Goal: Information Seeking & Learning: Learn about a topic

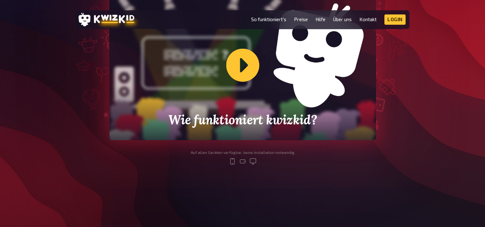
scroll to position [224, 0]
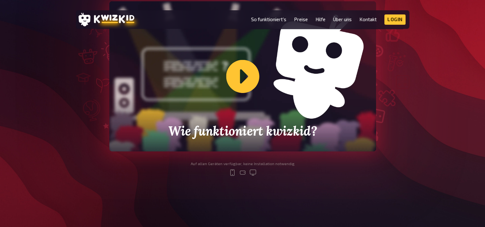
click at [238, 79] on div "Wie funktioniert kwizkid?" at bounding box center [242, 76] width 266 height 150
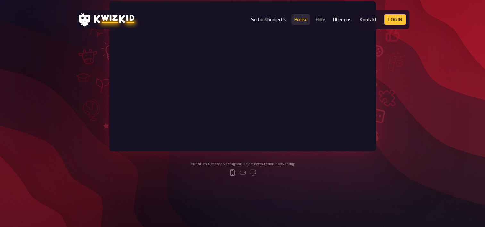
click at [296, 18] on link "Preise" at bounding box center [301, 19] width 14 height 5
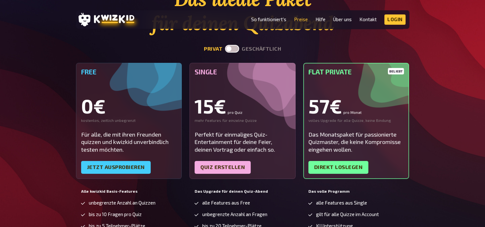
scroll to position [96, 0]
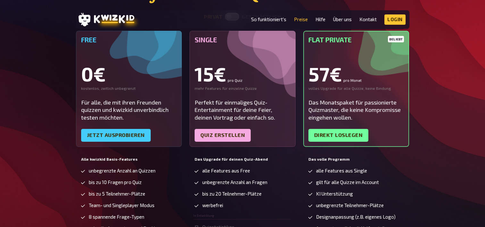
click at [60, 142] on div "Das ideale Paket für deinen Quizabend privat geschäftlich Free 0€ kostenlos, ze…" at bounding box center [242, 117] width 485 height 324
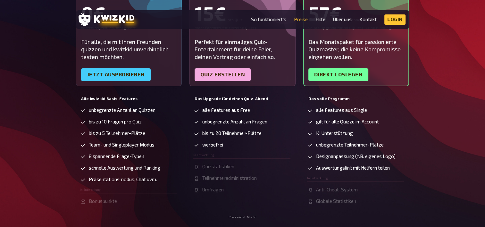
scroll to position [160, 0]
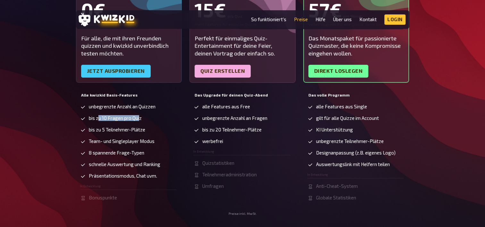
drag, startPoint x: 99, startPoint y: 116, endPoint x: 140, endPoint y: 119, distance: 41.1
click at [140, 119] on span "bis zu 10 Fragen pro Quiz" at bounding box center [115, 117] width 53 height 5
click at [138, 119] on span "bis zu 10 Fragen pro Quiz" at bounding box center [115, 117] width 53 height 5
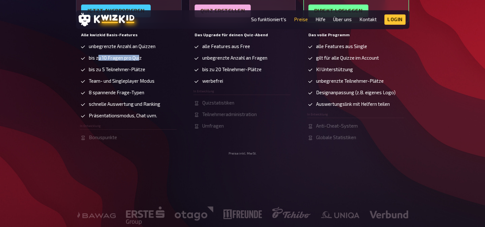
scroll to position [224, 0]
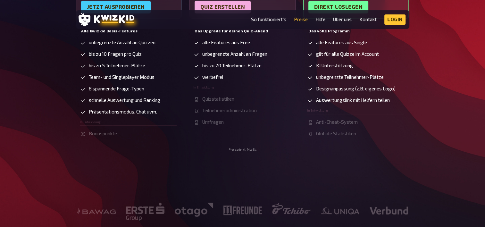
click at [128, 117] on ul "unbegrenzte Anzahl an Quizzen bis zu 10 Fragen pro Quiz bis zu 5 Teilnehmer-Plä…" at bounding box center [128, 88] width 97 height 97
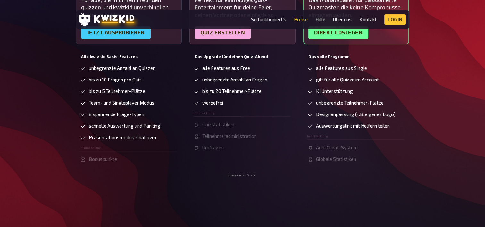
drag, startPoint x: 120, startPoint y: 102, endPoint x: 117, endPoint y: 115, distance: 13.0
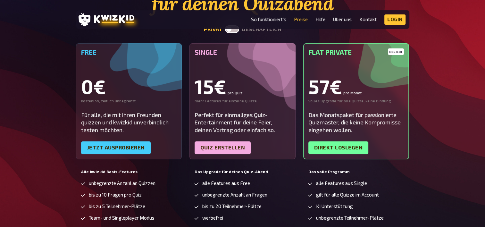
scroll to position [0, 0]
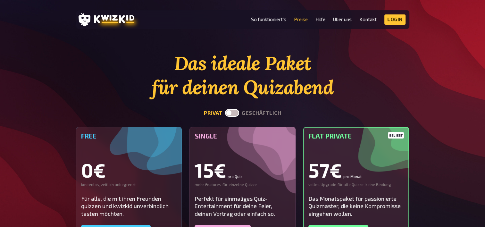
click at [230, 114] on label at bounding box center [232, 113] width 14 height 8
click at [225, 109] on input "checkbox" at bounding box center [225, 109] width 0 height 0
checkbox input "true"
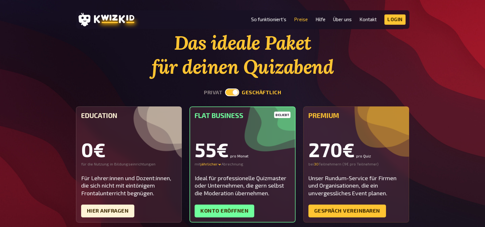
scroll to position [32, 0]
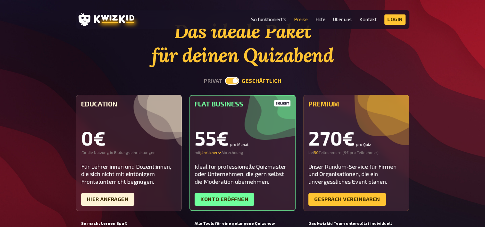
click at [65, 95] on div "Das ideale Paket für deinen Quizabend privat geschäftlich Education 0€ für die …" at bounding box center [242, 198] width 485 height 359
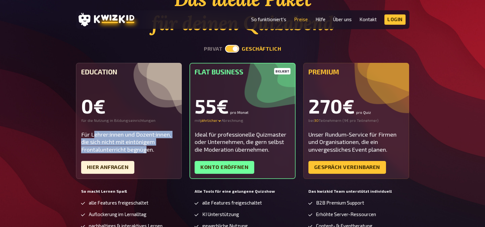
drag, startPoint x: 95, startPoint y: 137, endPoint x: 145, endPoint y: 151, distance: 52.3
click at [145, 151] on div "Für Lehrer:innen und Dozent:innen, die sich nicht mit eintönigem Frontalunterri…" at bounding box center [129, 142] width 96 height 22
drag, startPoint x: 145, startPoint y: 151, endPoint x: 115, endPoint y: 147, distance: 30.0
click at [115, 147] on div "Für Lehrer:innen und Dozent:innen, die sich nicht mit eintönigem Frontalunterri…" at bounding box center [129, 142] width 96 height 22
click at [106, 146] on div "Für Lehrer:innen und Dozent:innen, die sich nicht mit eintönigem Frontalunterri…" at bounding box center [129, 142] width 96 height 22
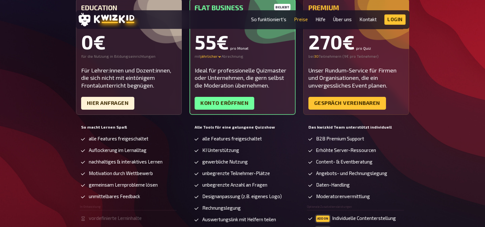
click at [60, 131] on div "Das ideale Paket für deinen Quizabend privat geschäftlich Education 0€ für die …" at bounding box center [242, 102] width 485 height 359
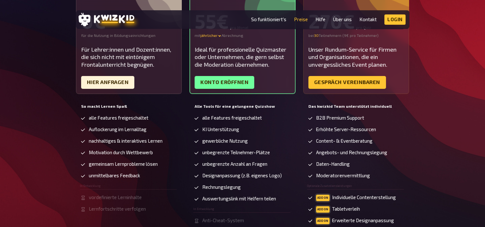
scroll to position [160, 0]
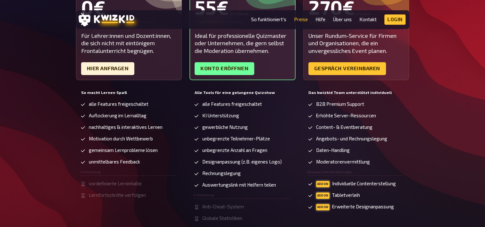
drag, startPoint x: 61, startPoint y: 131, endPoint x: 60, endPoint y: 139, distance: 8.7
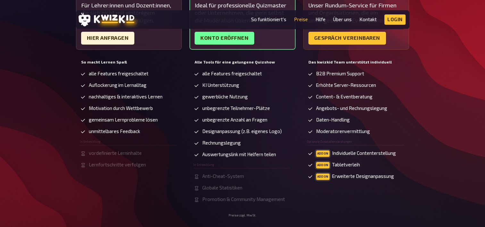
scroll to position [190, 0]
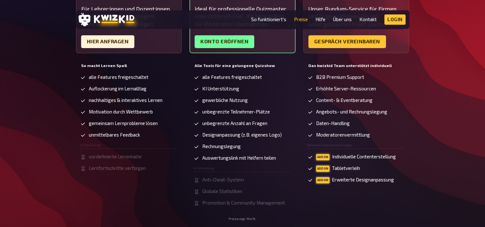
drag, startPoint x: 60, startPoint y: 138, endPoint x: 64, endPoint y: 125, distance: 14.2
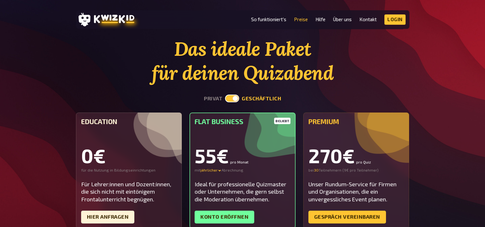
scroll to position [0, 0]
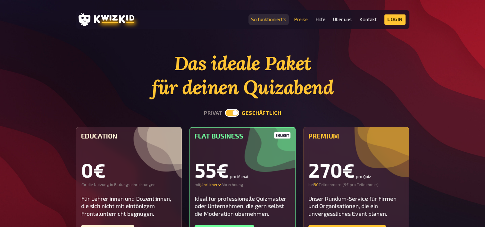
click at [267, 19] on link "So funktioniert's" at bounding box center [268, 19] width 35 height 5
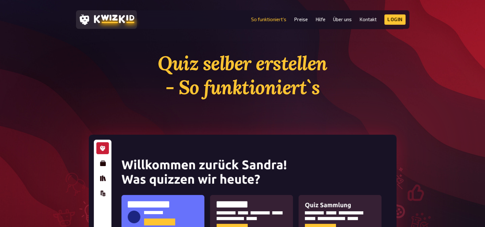
click at [119, 16] on icon at bounding box center [114, 19] width 40 height 8
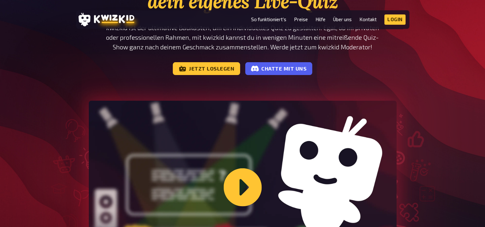
scroll to position [160, 0]
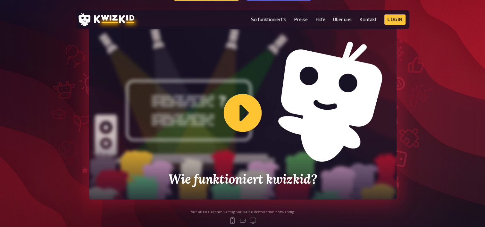
click at [234, 111] on div "Wie funktioniert kwizkid?" at bounding box center [242, 112] width 307 height 173
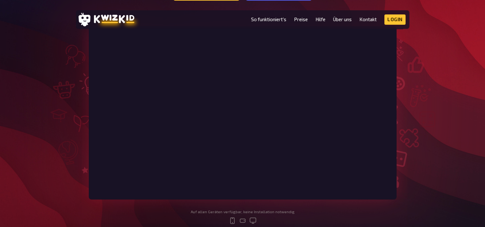
click at [68, 131] on div at bounding box center [242, 112] width 384 height 173
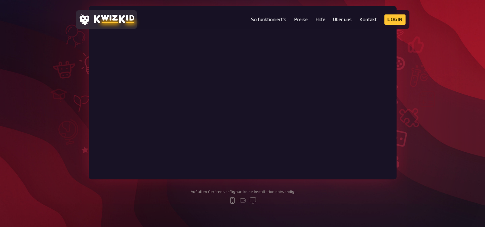
scroll to position [64, 0]
